Goal: Information Seeking & Learning: Learn about a topic

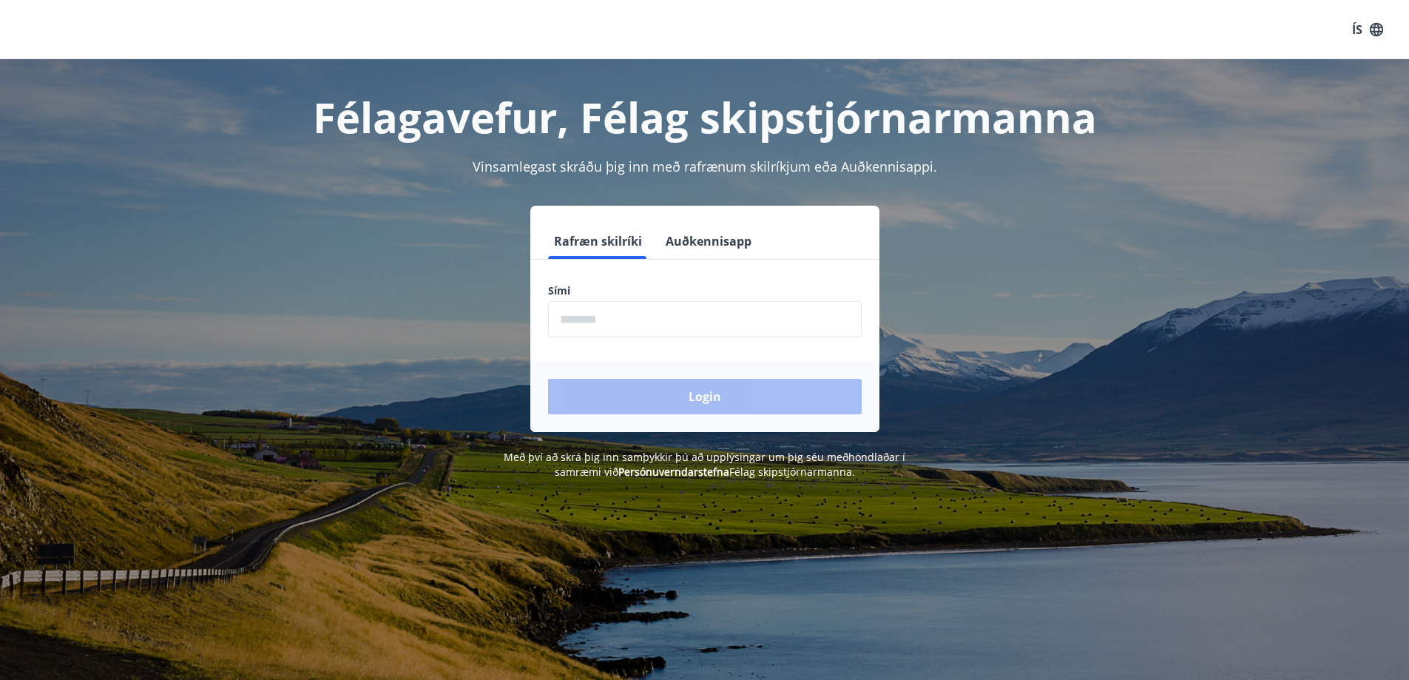
click at [745, 326] on input "phone" at bounding box center [705, 319] width 314 height 36
click at [730, 237] on button "Auðkennisapp" at bounding box center [709, 241] width 98 height 36
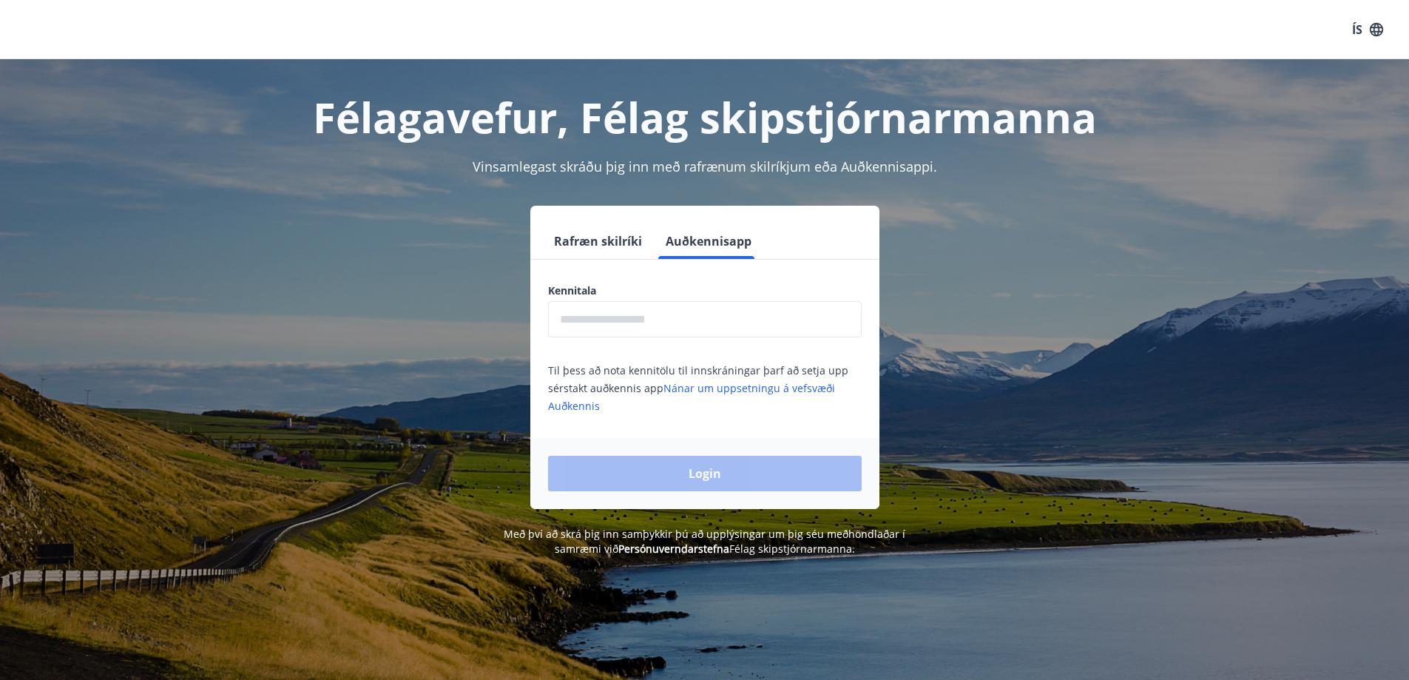
click at [745, 323] on input "text" at bounding box center [705, 319] width 314 height 36
type input "**********"
click at [704, 476] on button "Login" at bounding box center [705, 474] width 314 height 36
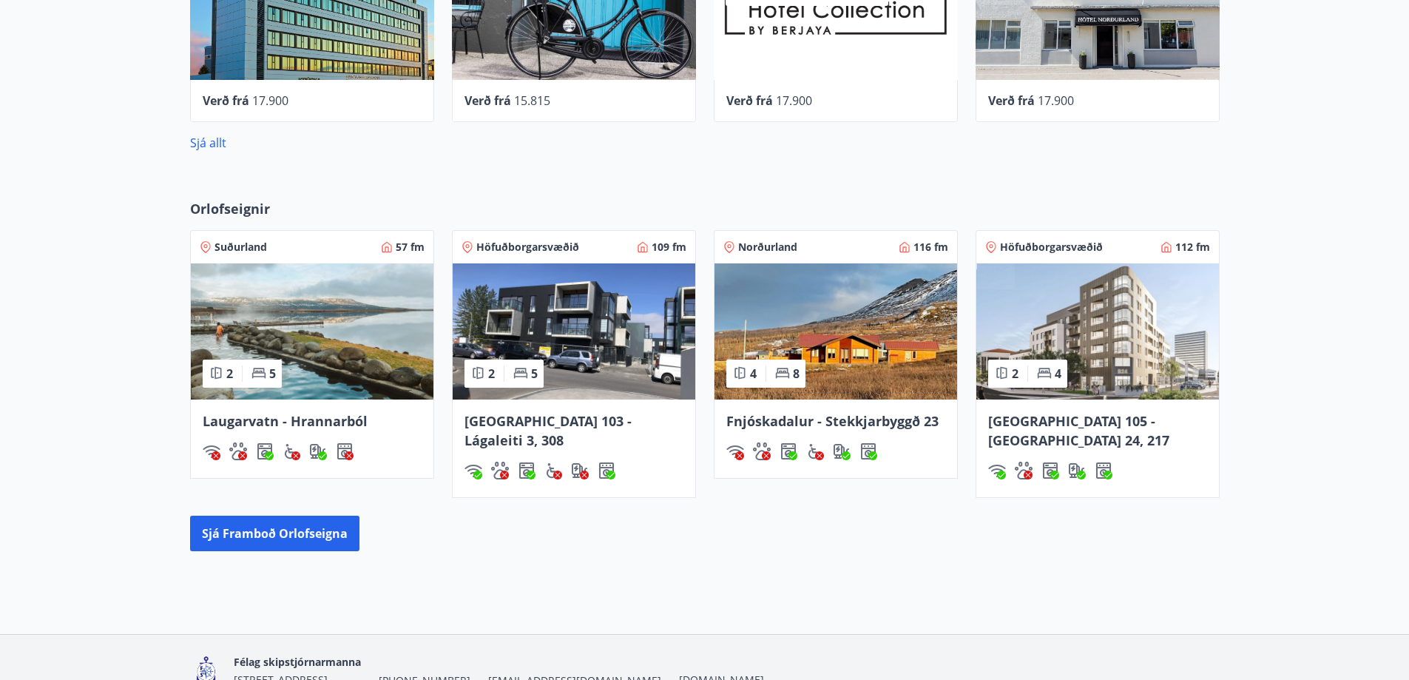
scroll to position [814, 0]
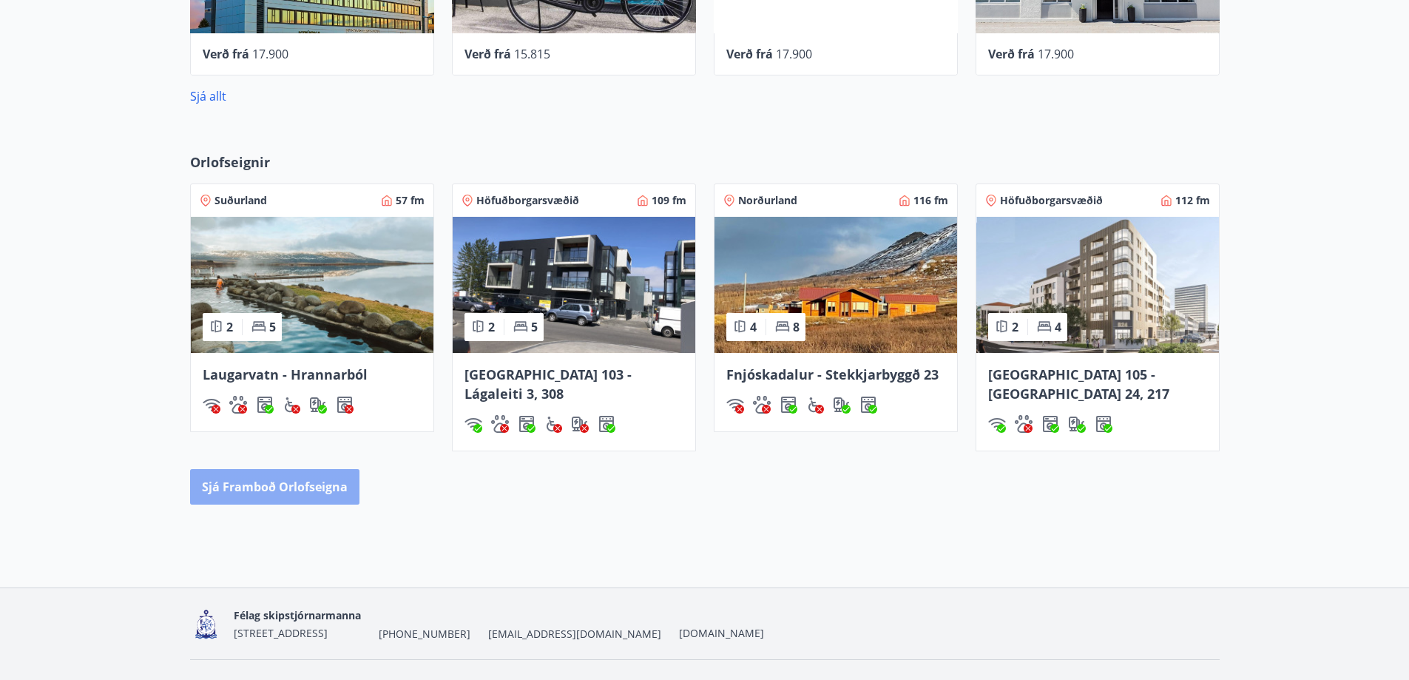
click at [279, 469] on button "Sjá framboð orlofseigna" at bounding box center [274, 487] width 169 height 36
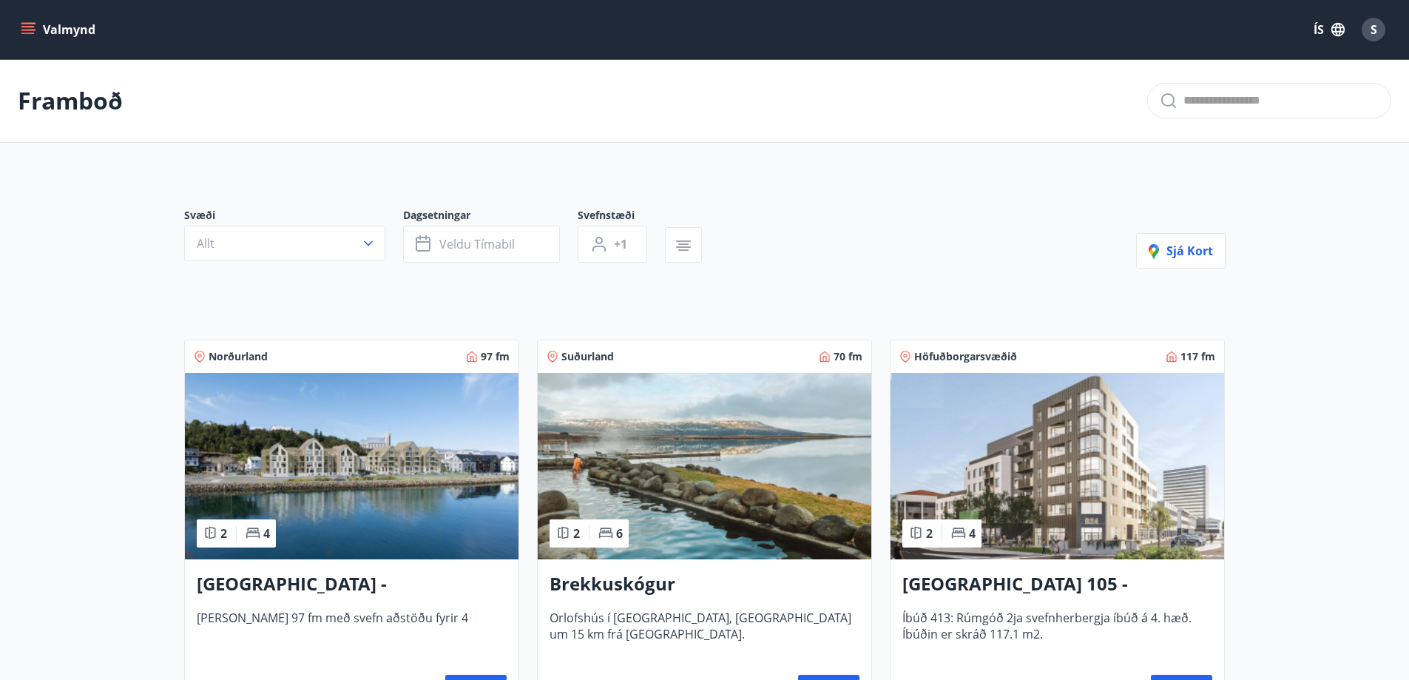
click at [64, 24] on button "Valmynd" at bounding box center [60, 29] width 84 height 27
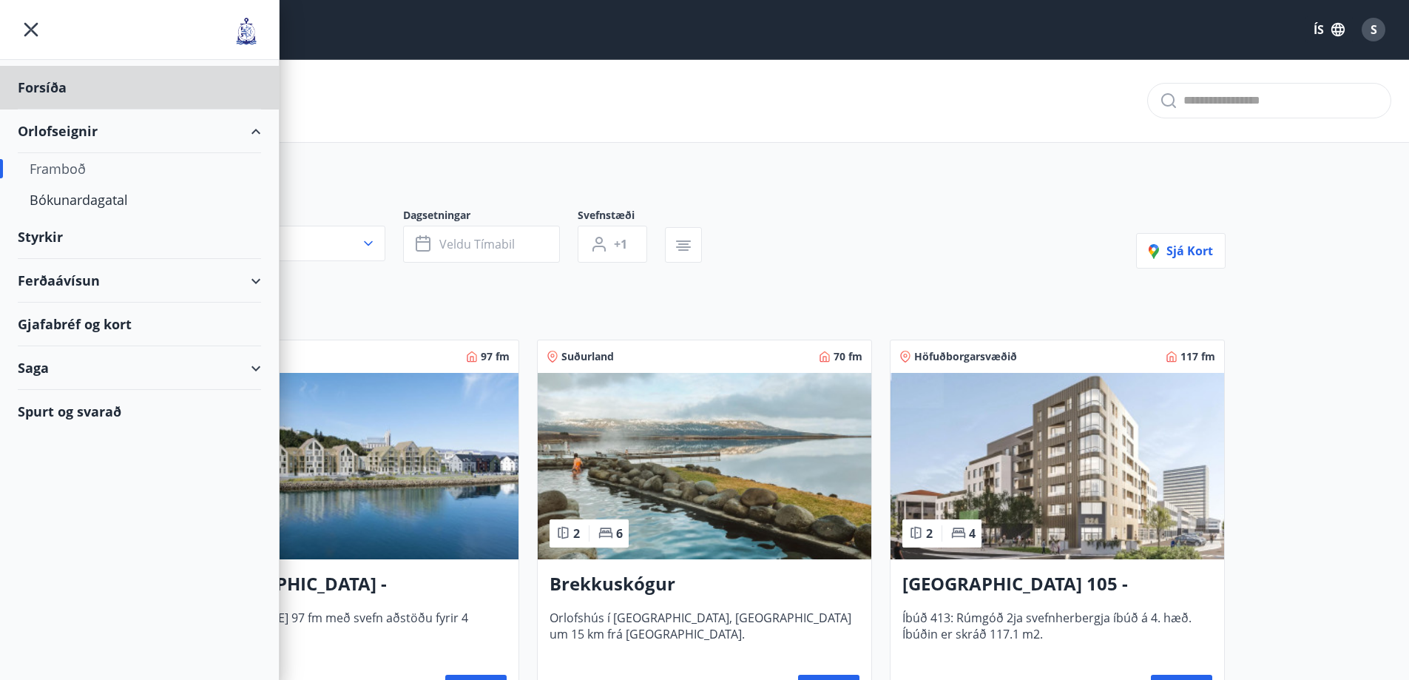
click at [58, 237] on div "Styrkir" at bounding box center [139, 237] width 243 height 44
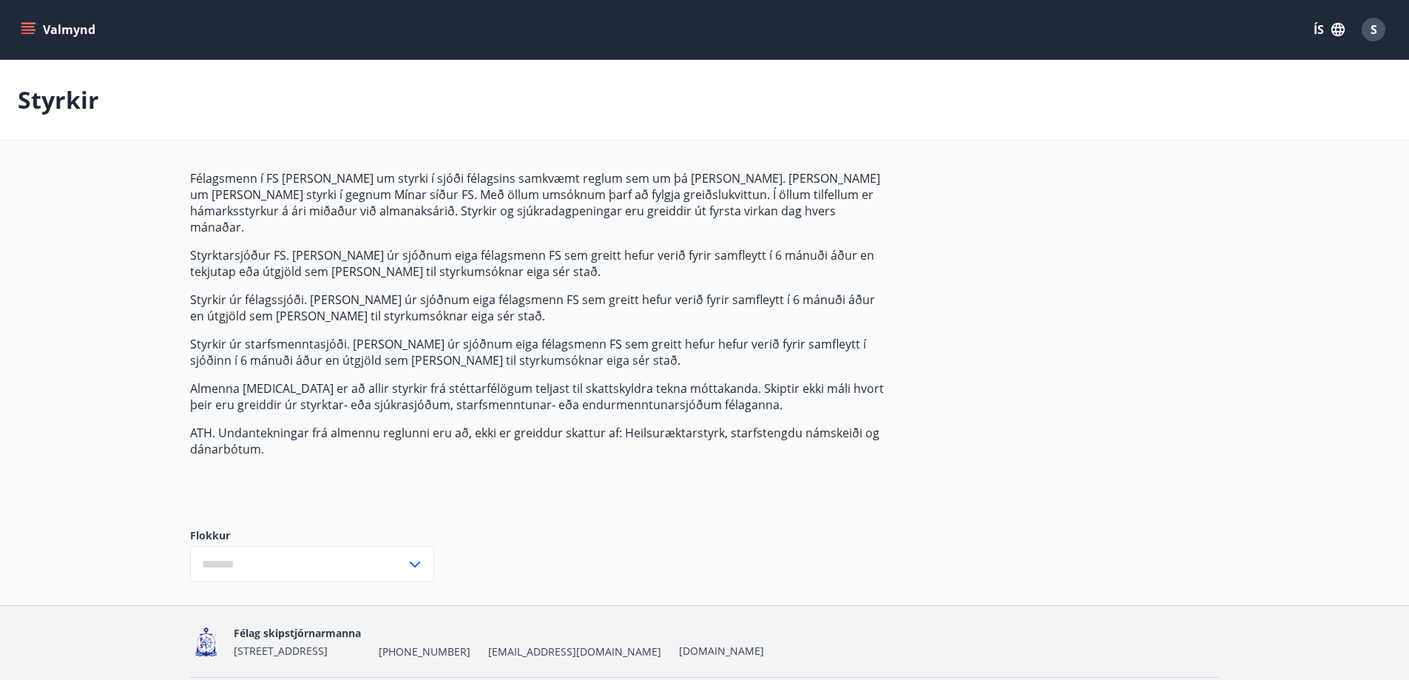
type input "***"
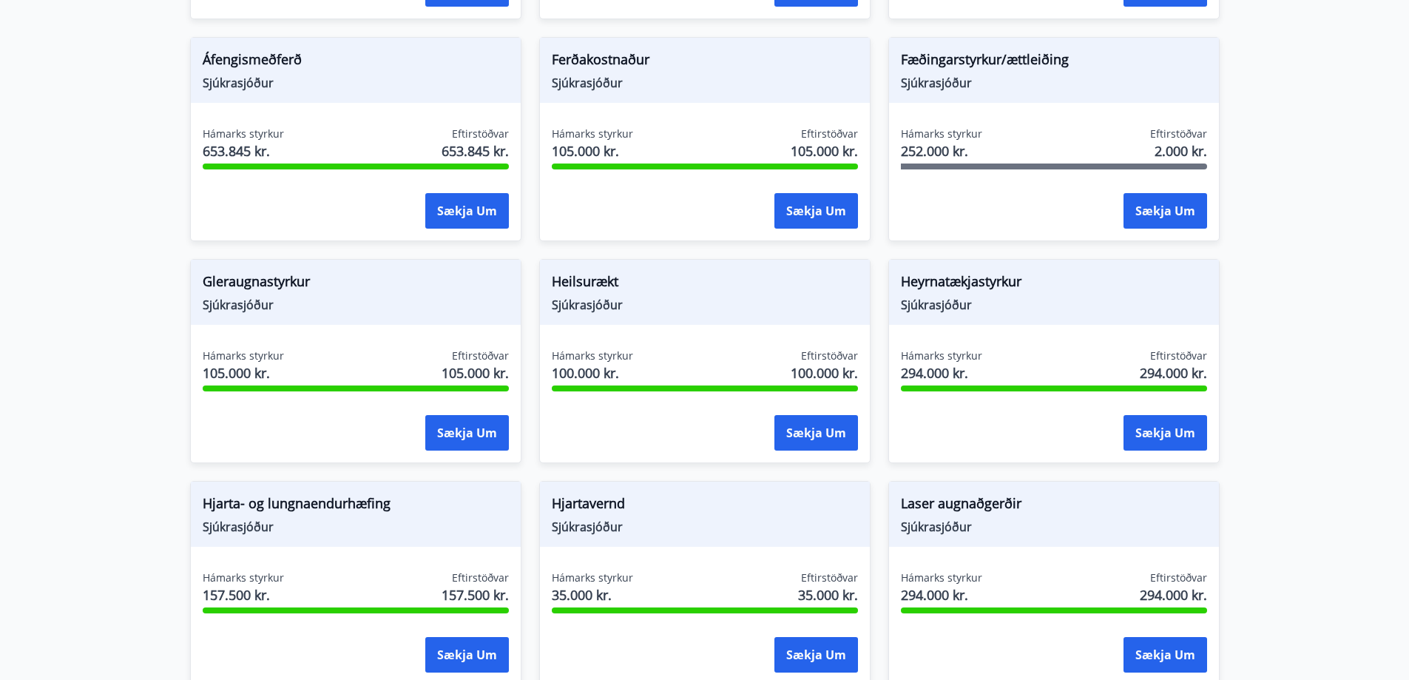
scroll to position [847, 0]
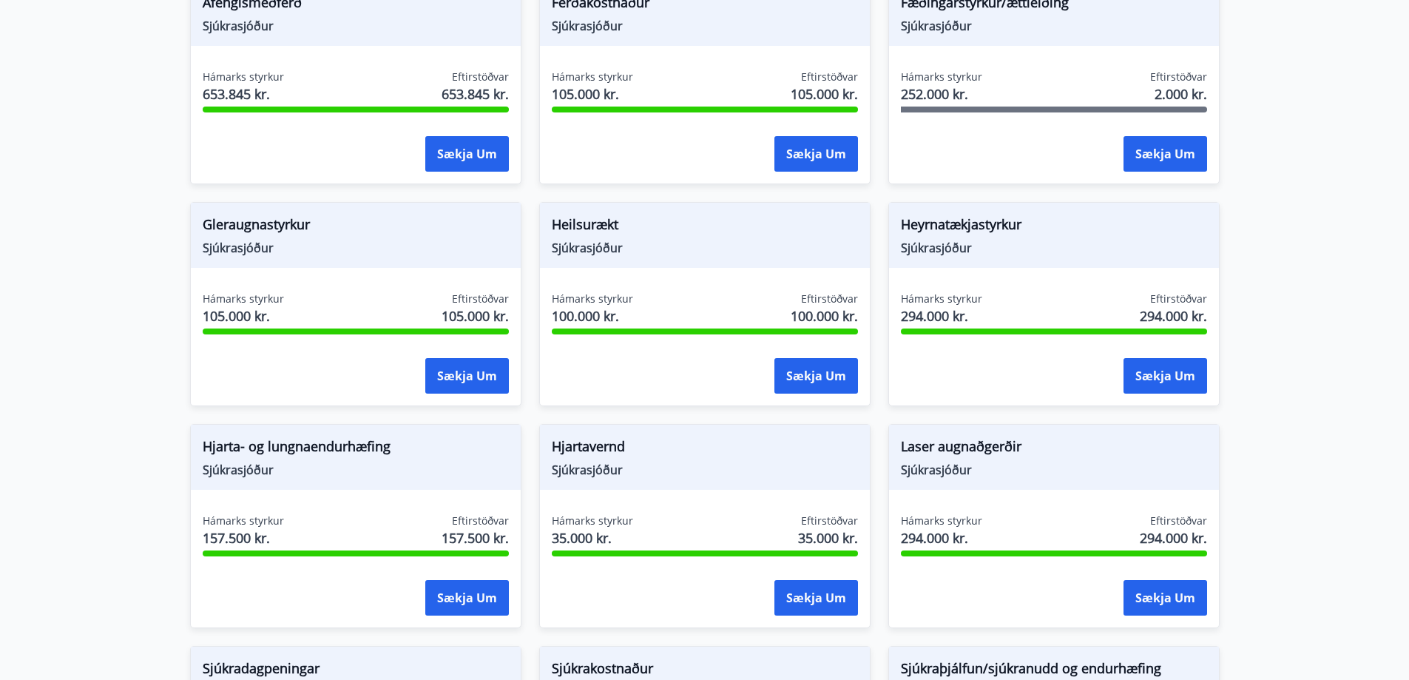
click at [578, 242] on div "Heilsurækt Sjúkrasjóður" at bounding box center [705, 235] width 330 height 65
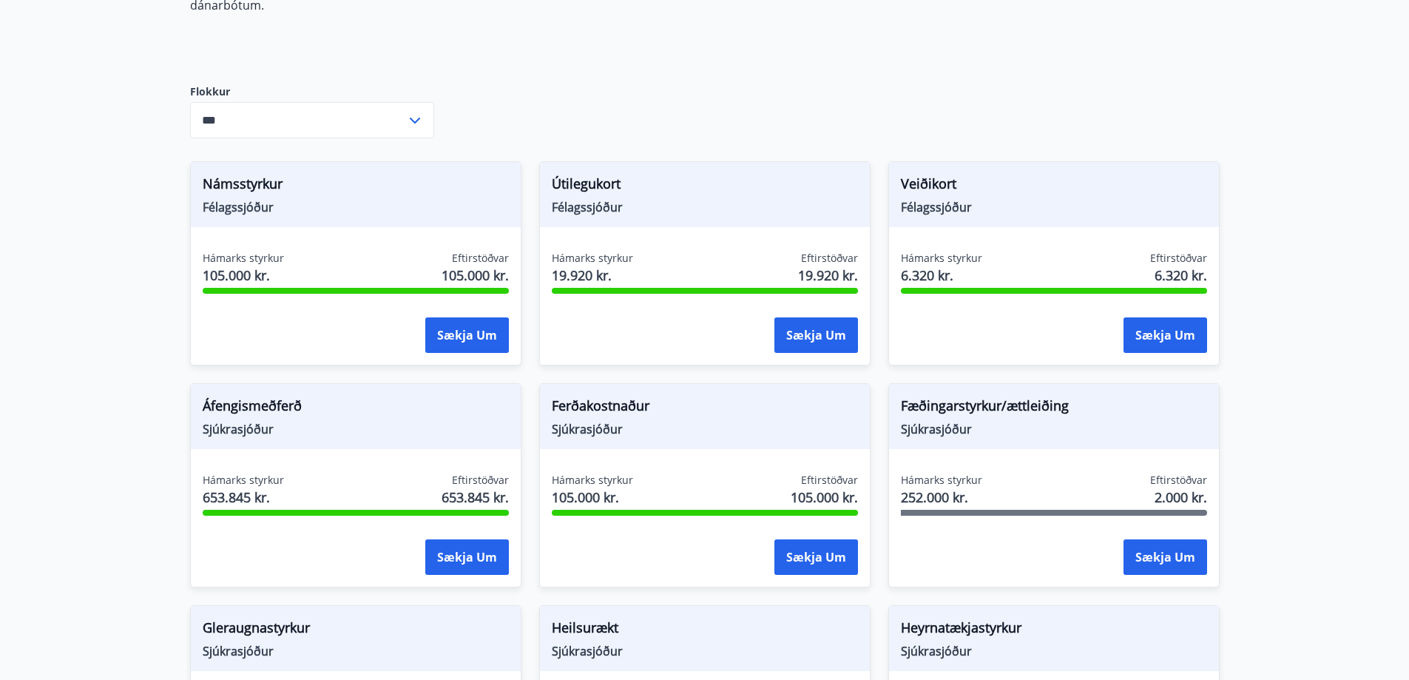
scroll to position [0, 0]
